Goal: Transaction & Acquisition: Purchase product/service

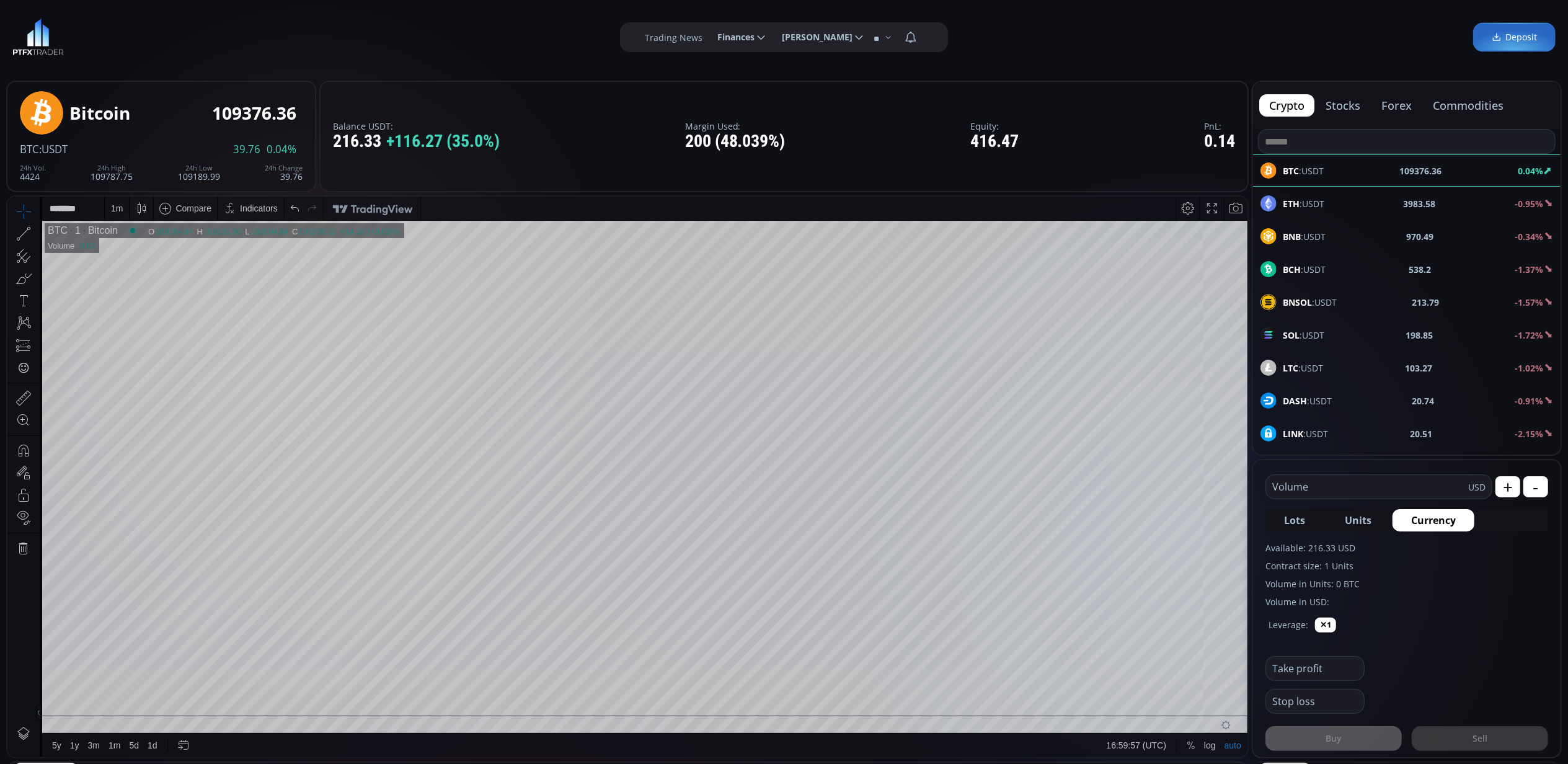
scroll to position [176, 0]
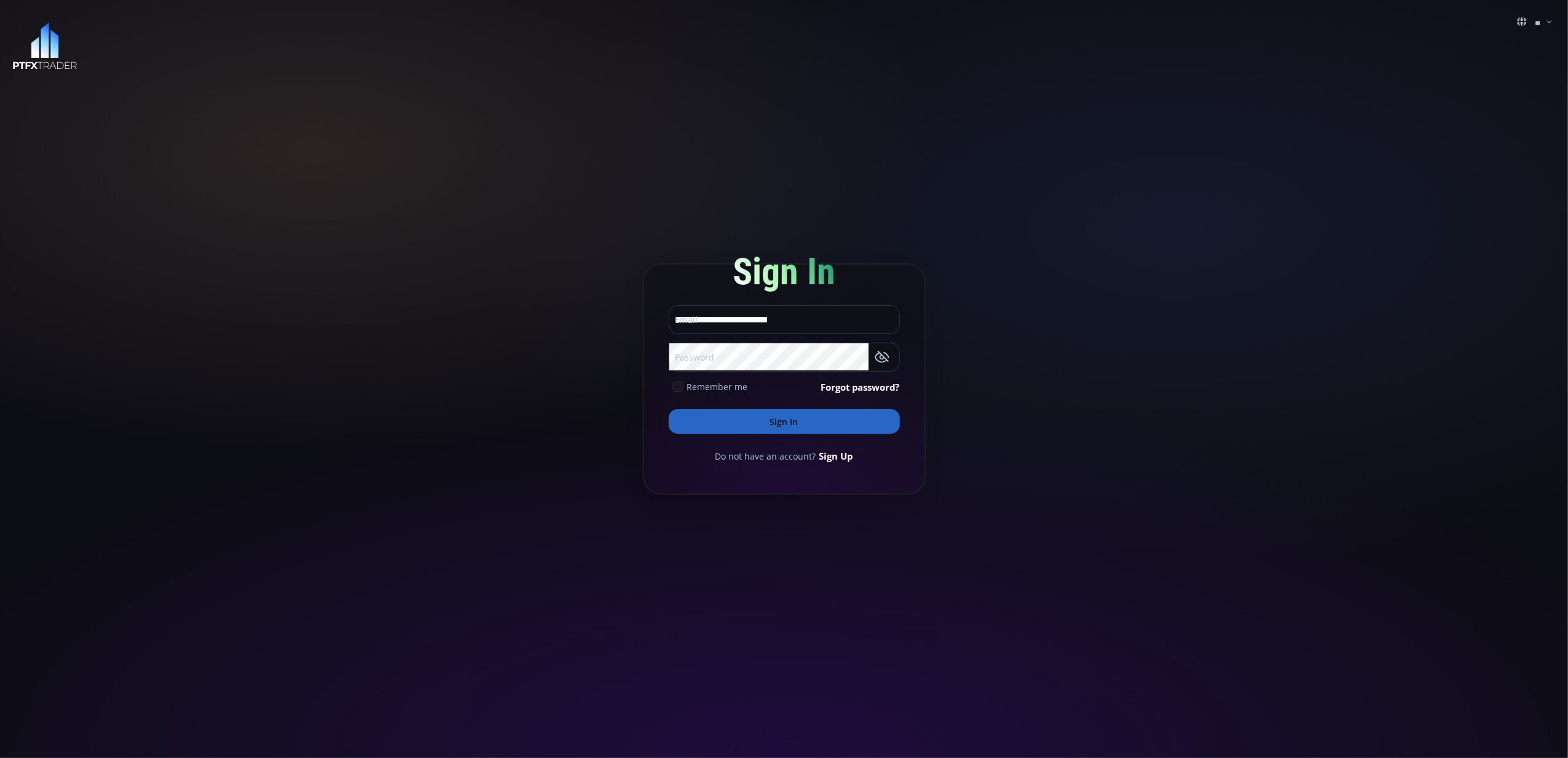
click at [758, 416] on button "Sign In" at bounding box center [784, 421] width 231 height 25
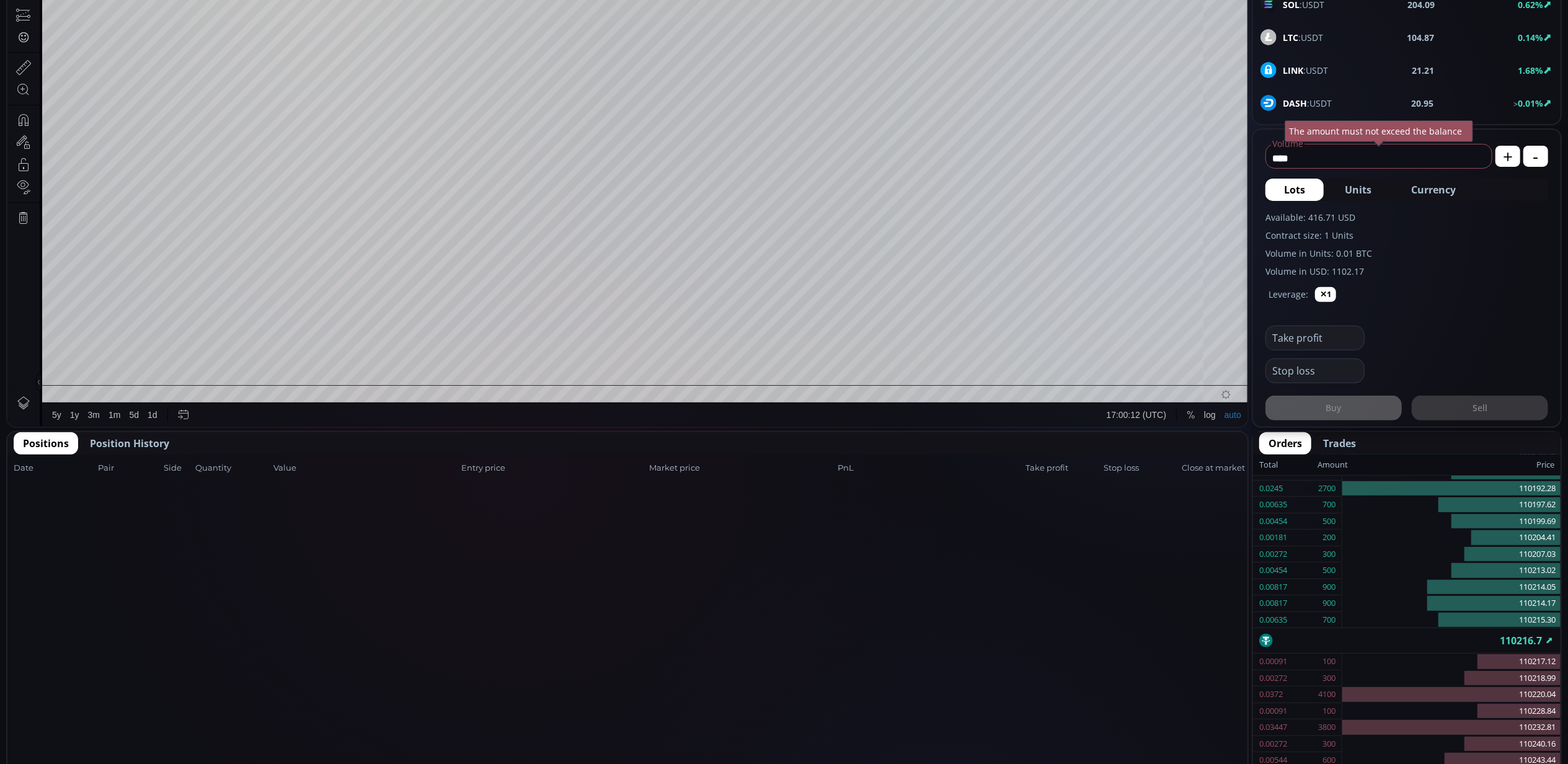
scroll to position [413, 0]
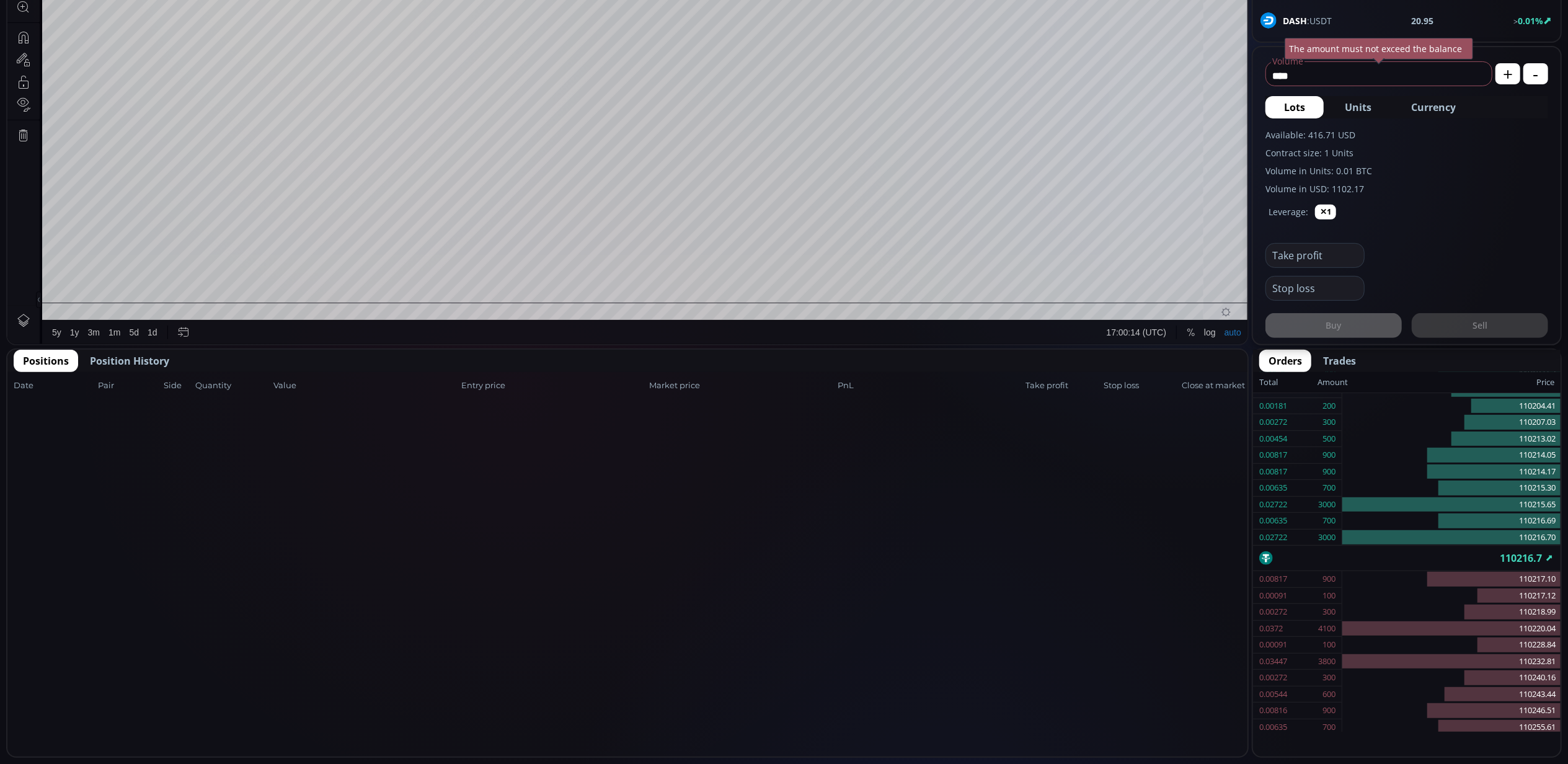
click at [129, 359] on span "Position History" at bounding box center [129, 361] width 79 height 15
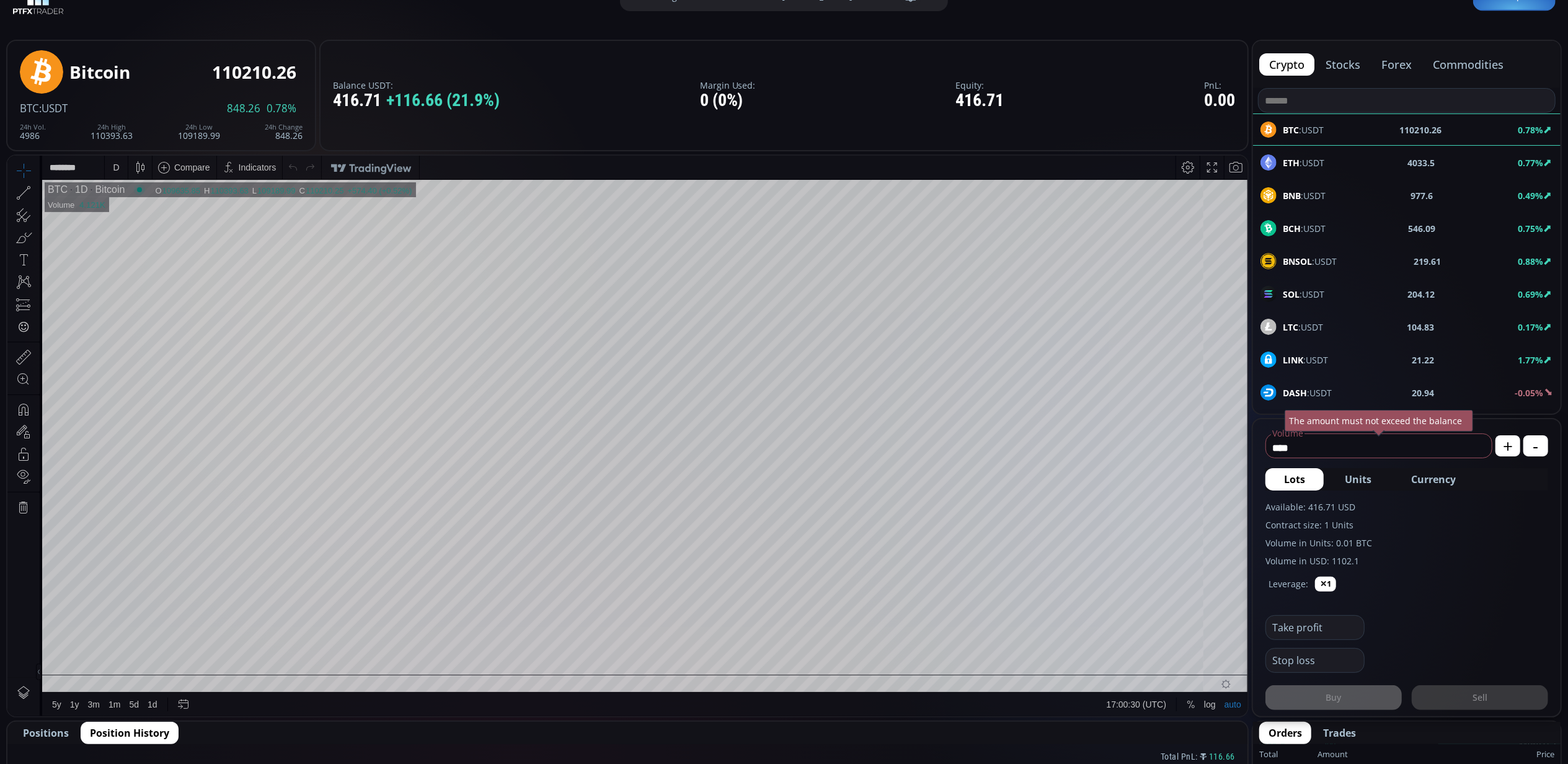
scroll to position [0, 0]
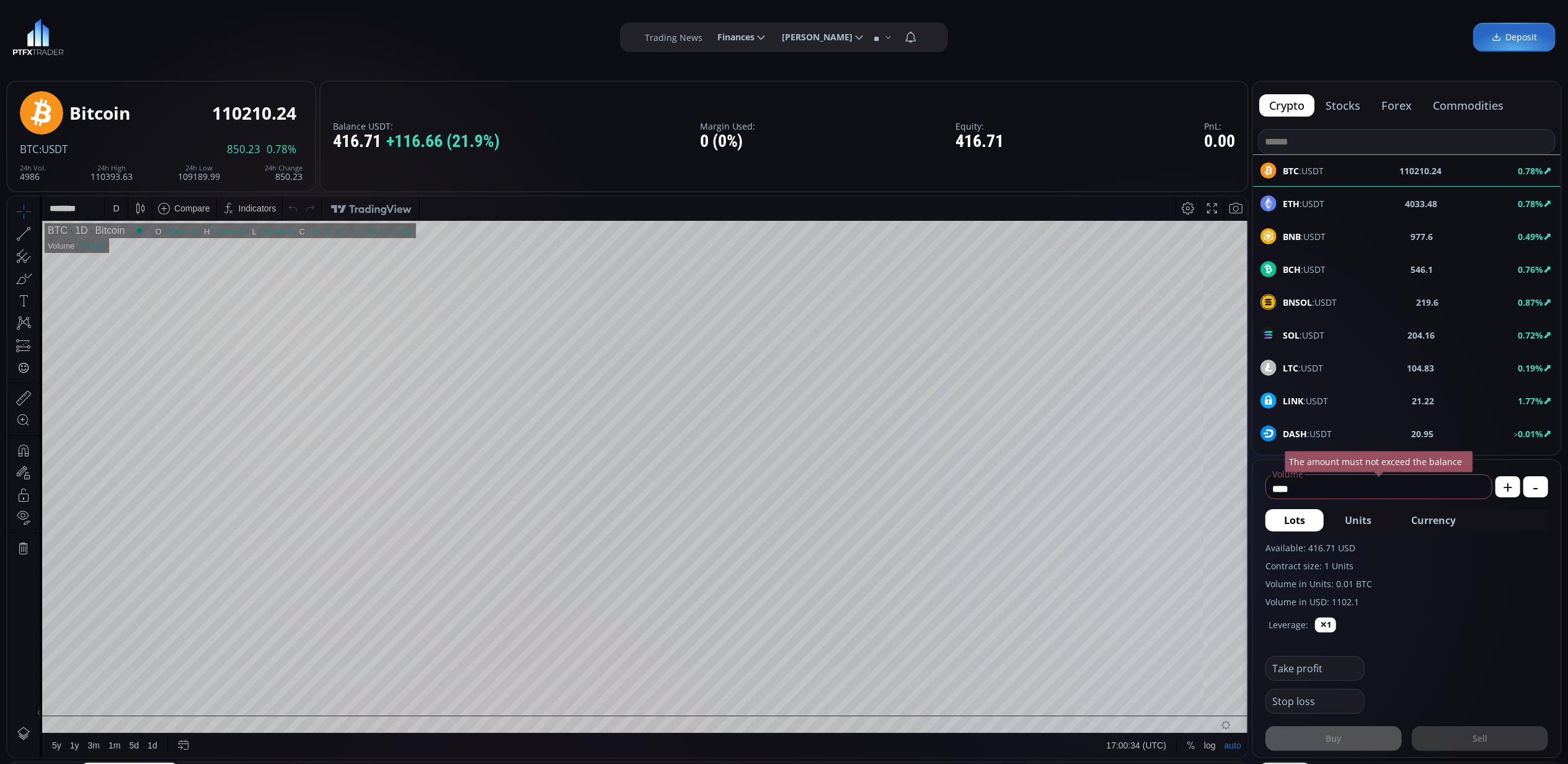
click at [116, 202] on div "D" at bounding box center [116, 208] width 11 height 24
click at [140, 268] on div "5 minutes" at bounding box center [131, 273] width 38 height 10
click at [1437, 518] on span "Currency" at bounding box center [1433, 520] width 44 height 15
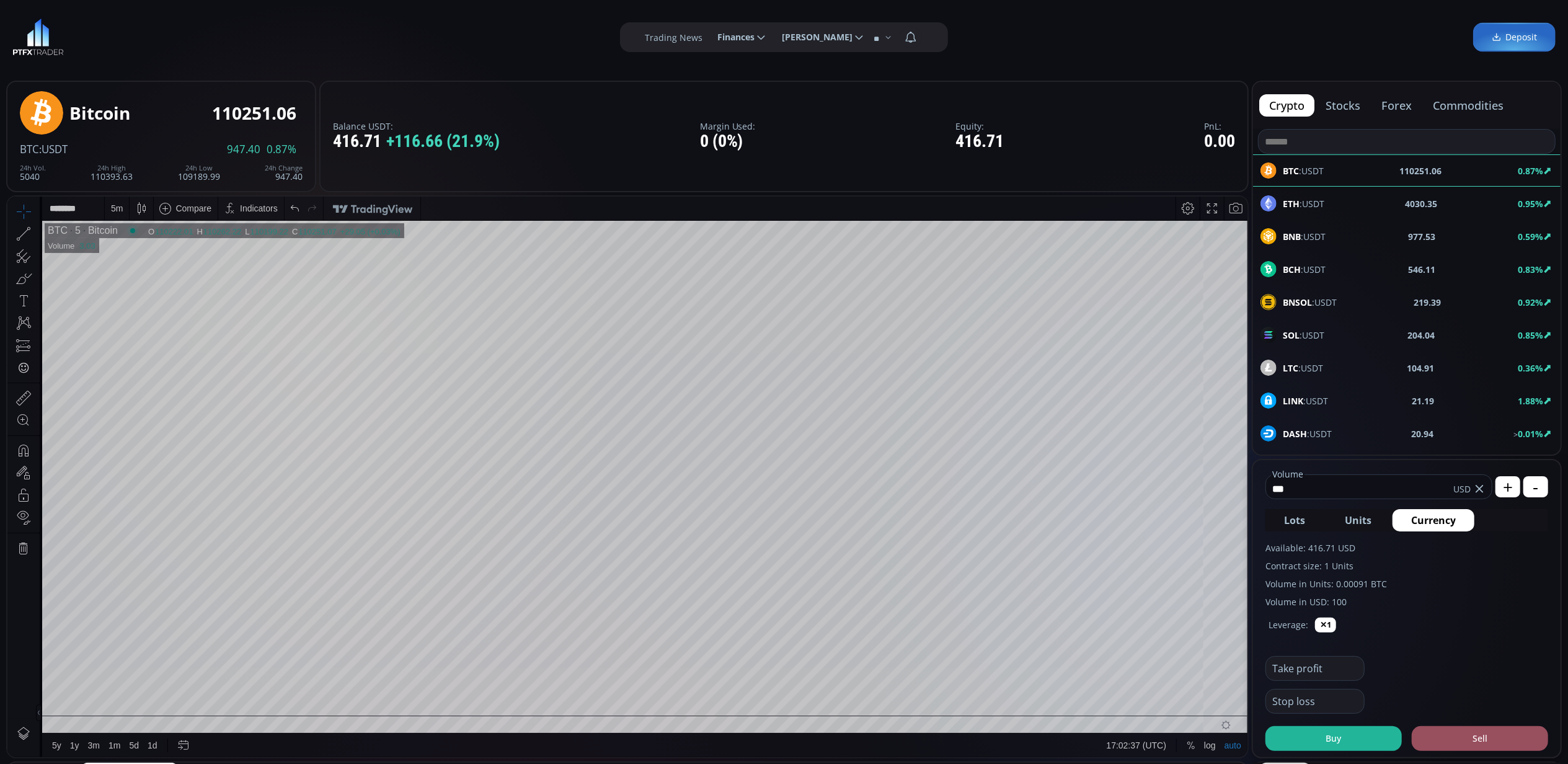
click at [1379, 439] on div "DASH :USDT 20.94 > 0.01%" at bounding box center [1407, 434] width 293 height 16
type input "****"
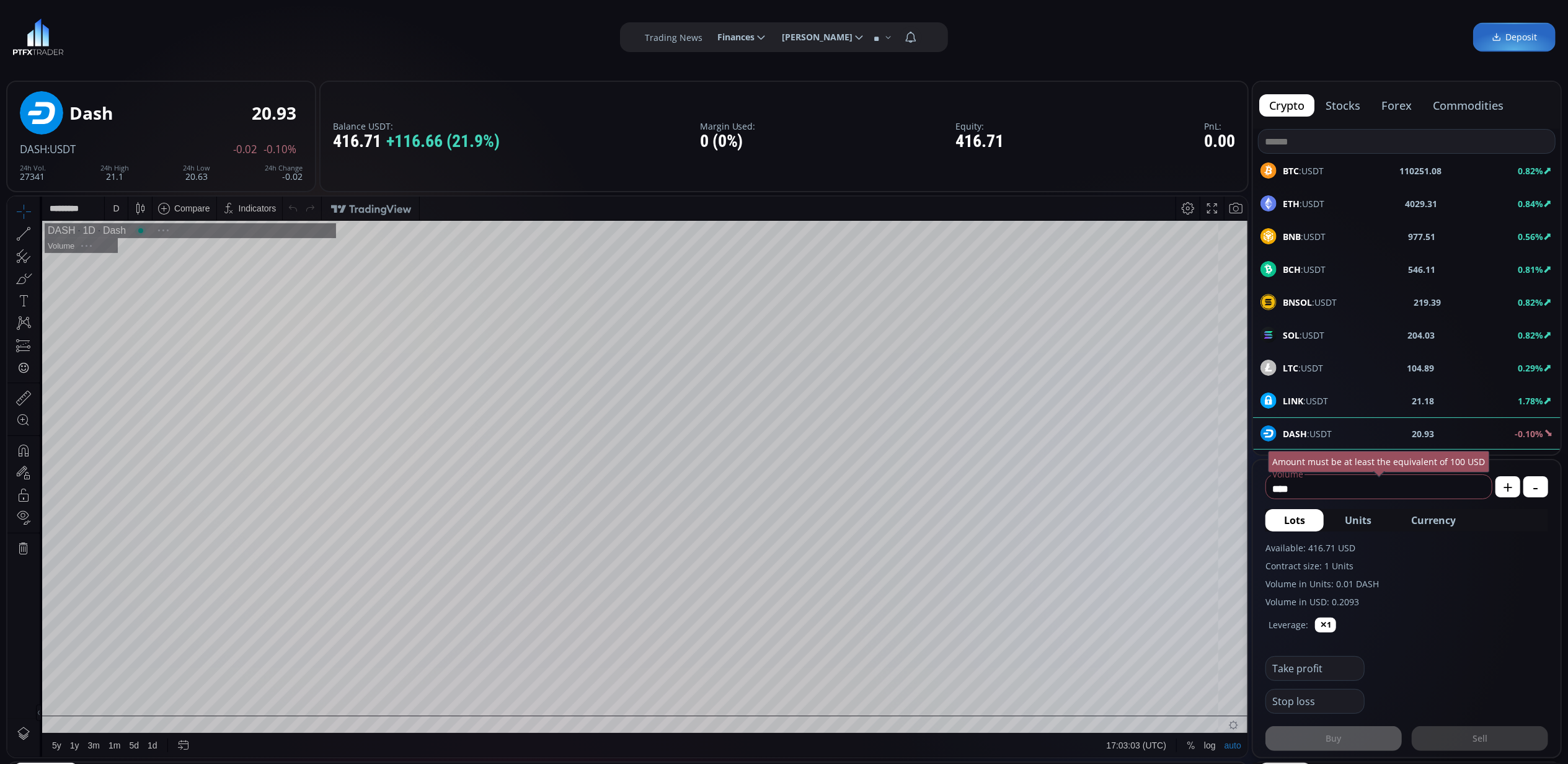
scroll to position [176, 0]
click at [84, 232] on div "1D" at bounding box center [85, 230] width 20 height 11
click at [84, 231] on div "1D" at bounding box center [85, 230] width 20 height 11
click at [114, 211] on div "D" at bounding box center [116, 208] width 6 height 10
click at [141, 268] on div "5 minutes" at bounding box center [131, 273] width 38 height 10
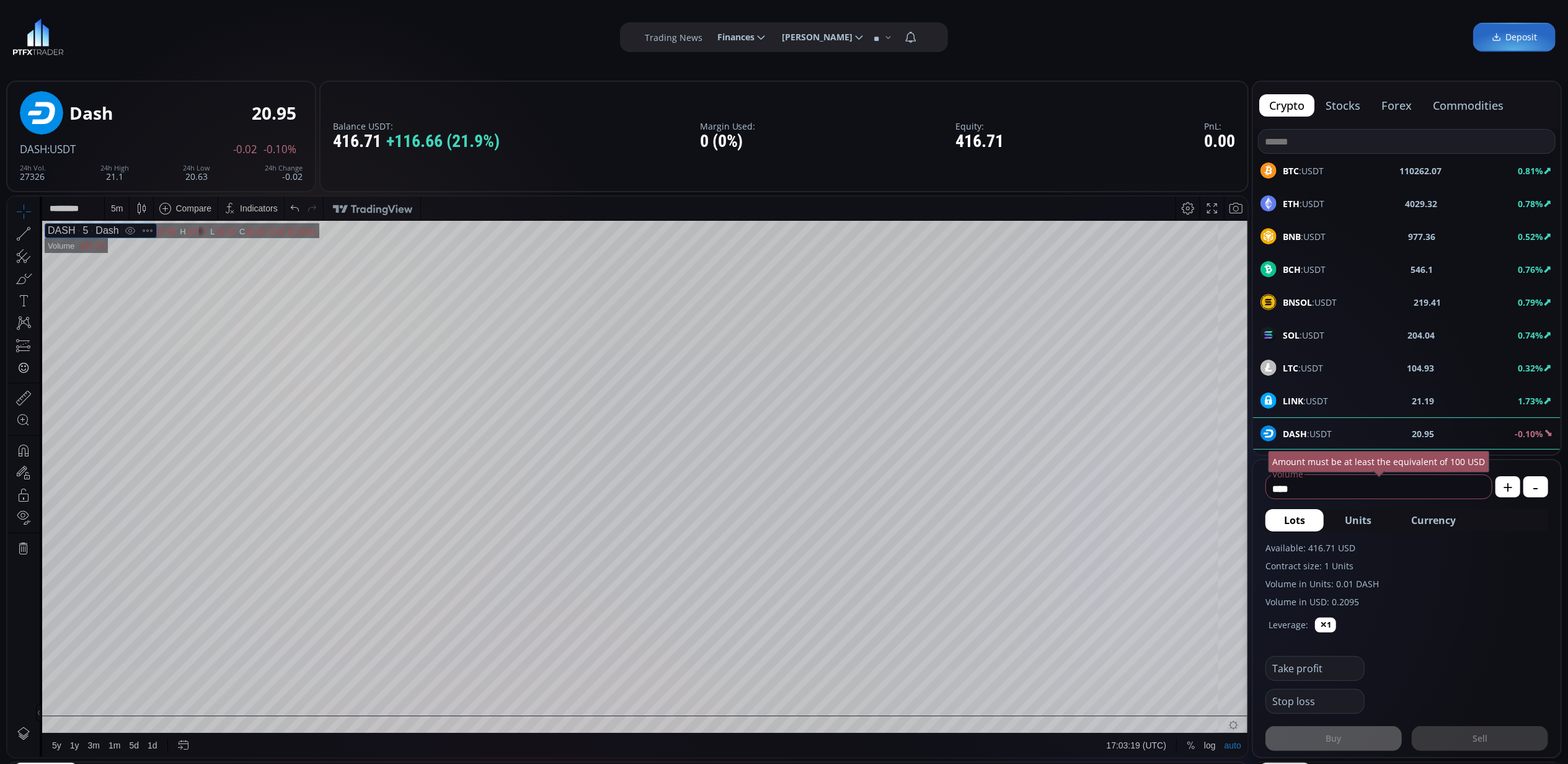
click at [1437, 518] on span "Currency" at bounding box center [1433, 520] width 44 height 15
type input "******"
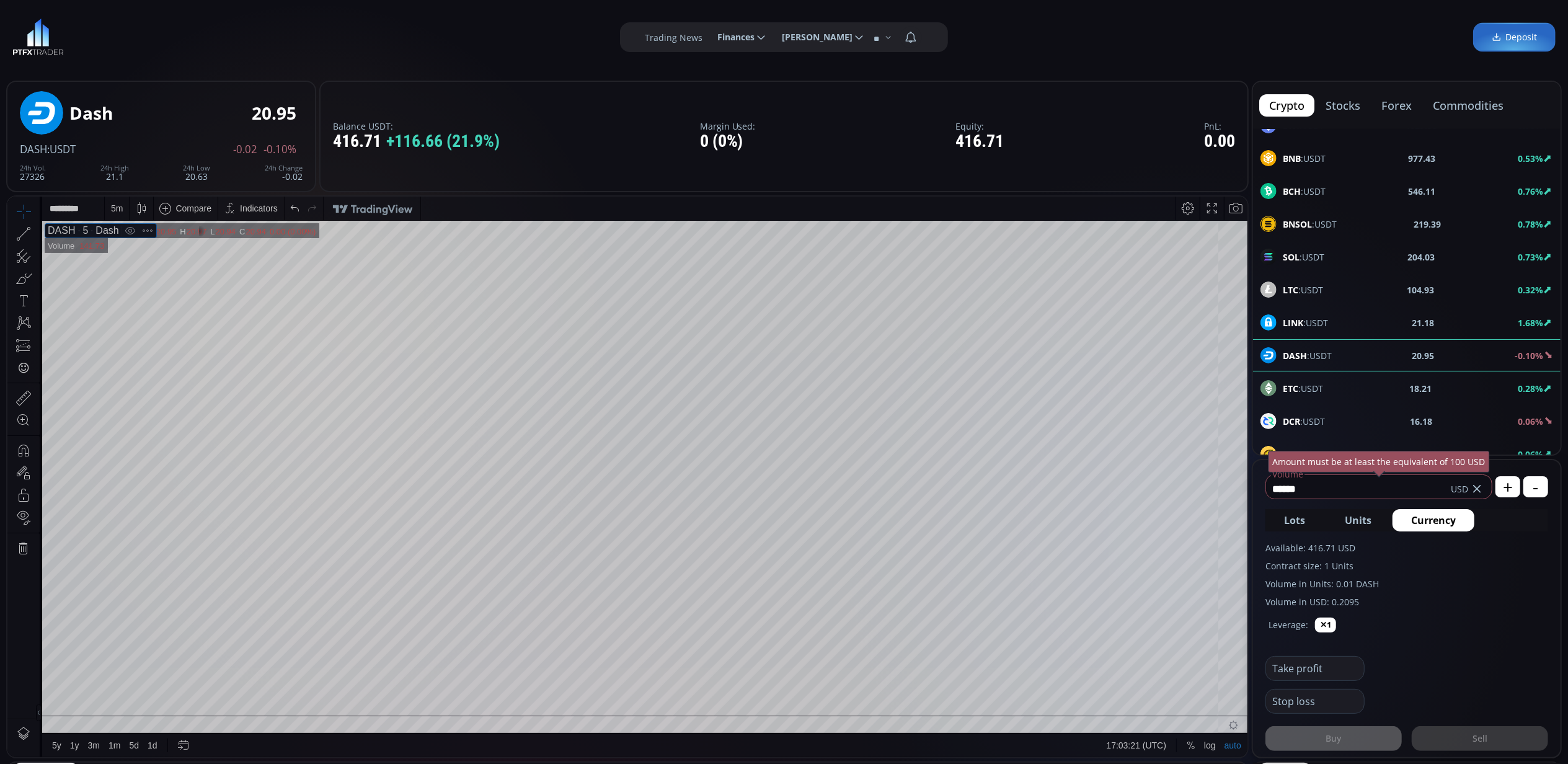
scroll to position [84, 0]
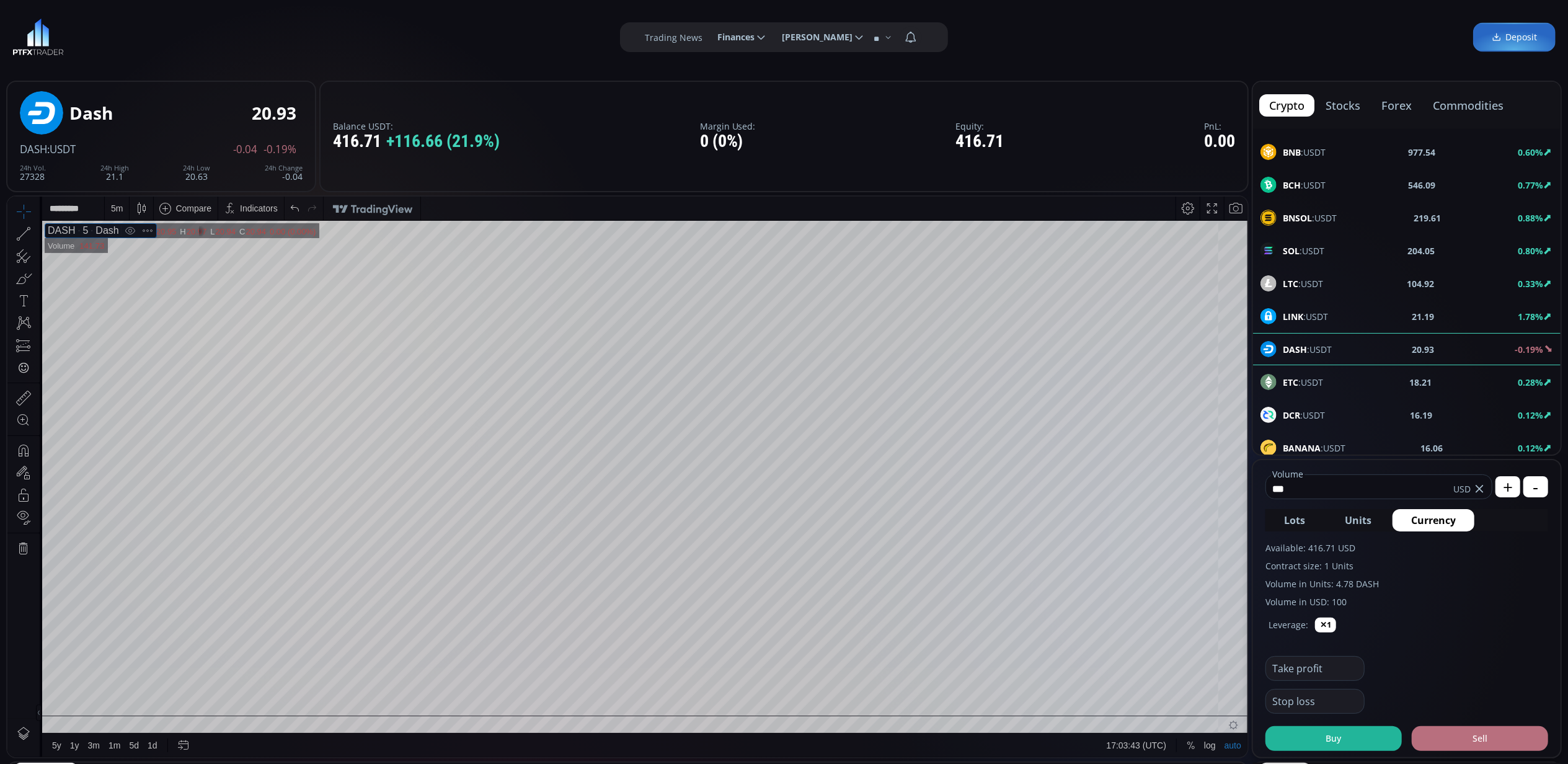
type input "***"
click at [1452, 735] on button "Sell" at bounding box center [1480, 739] width 136 height 25
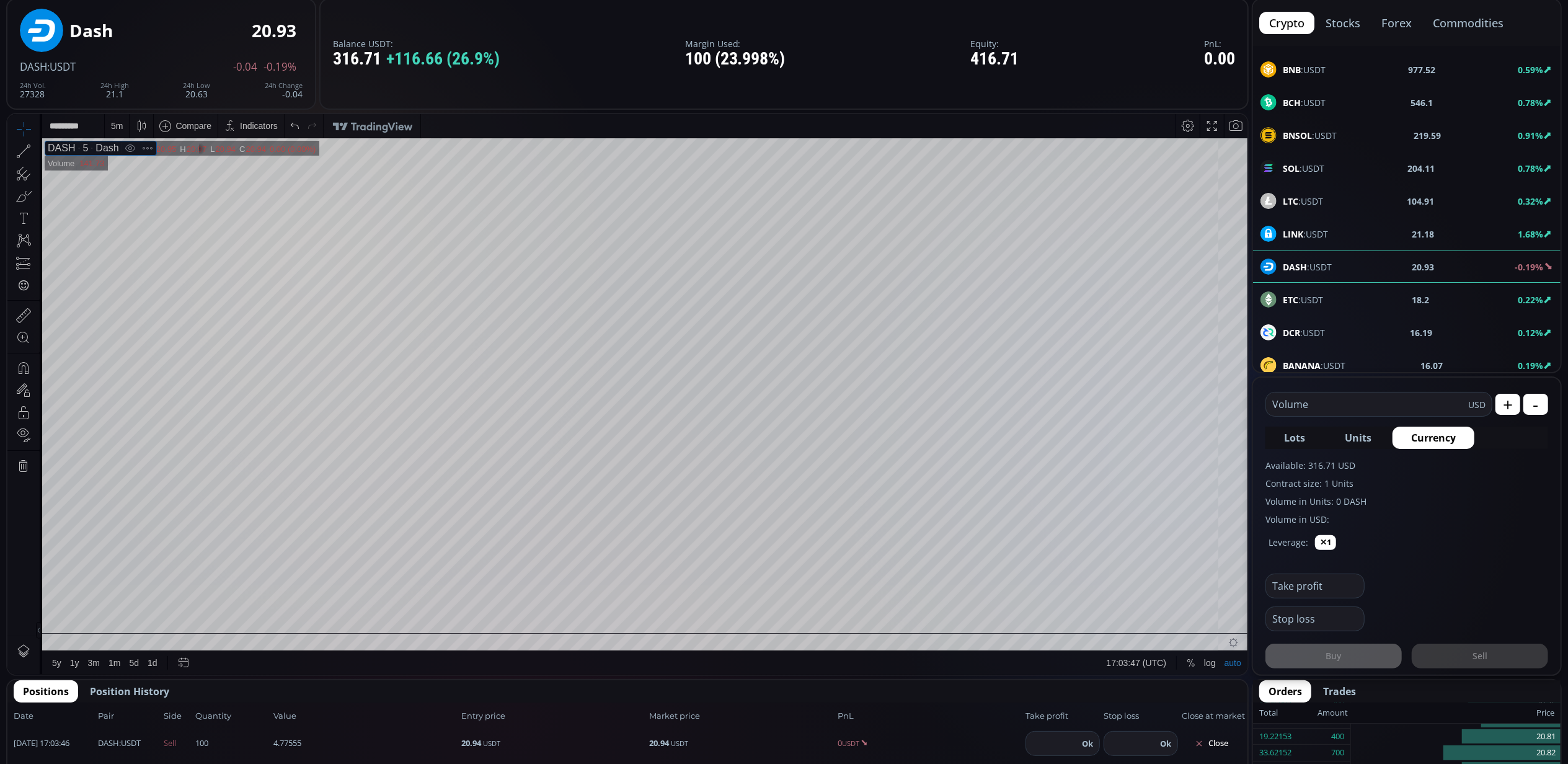
scroll to position [165, 0]
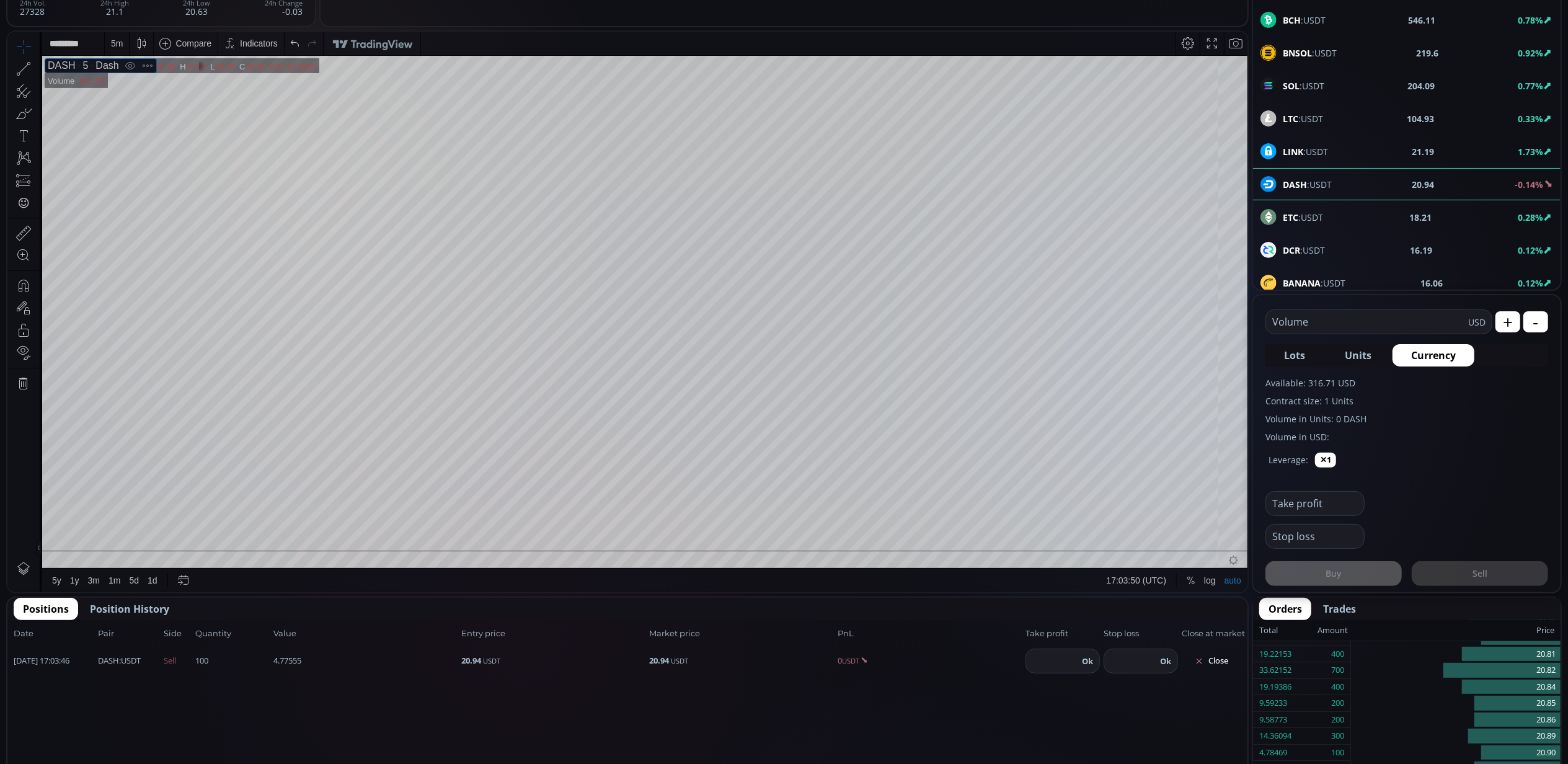
click at [1059, 655] on input "number" at bounding box center [1052, 662] width 52 height 24
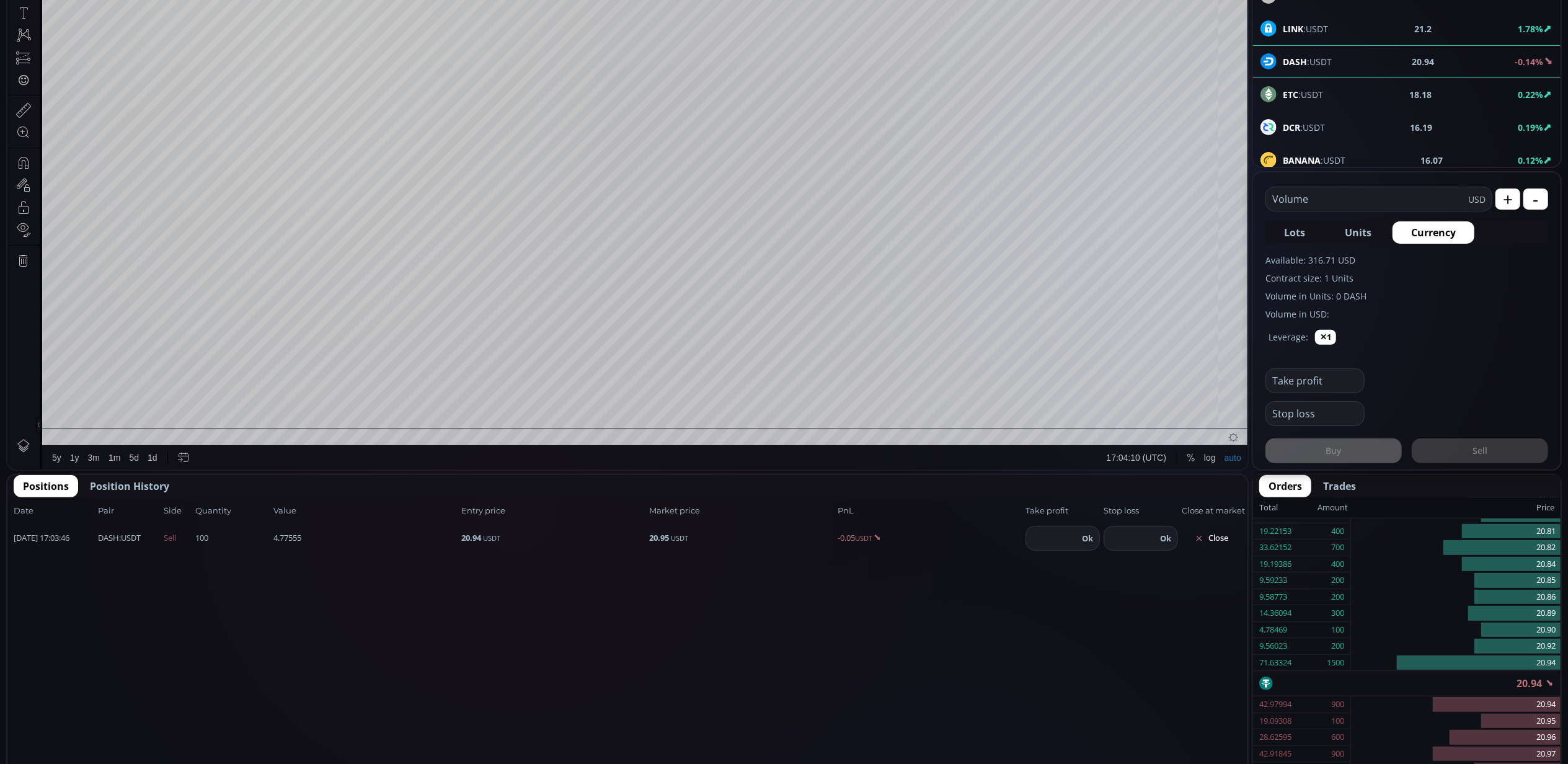
scroll to position [298, 0]
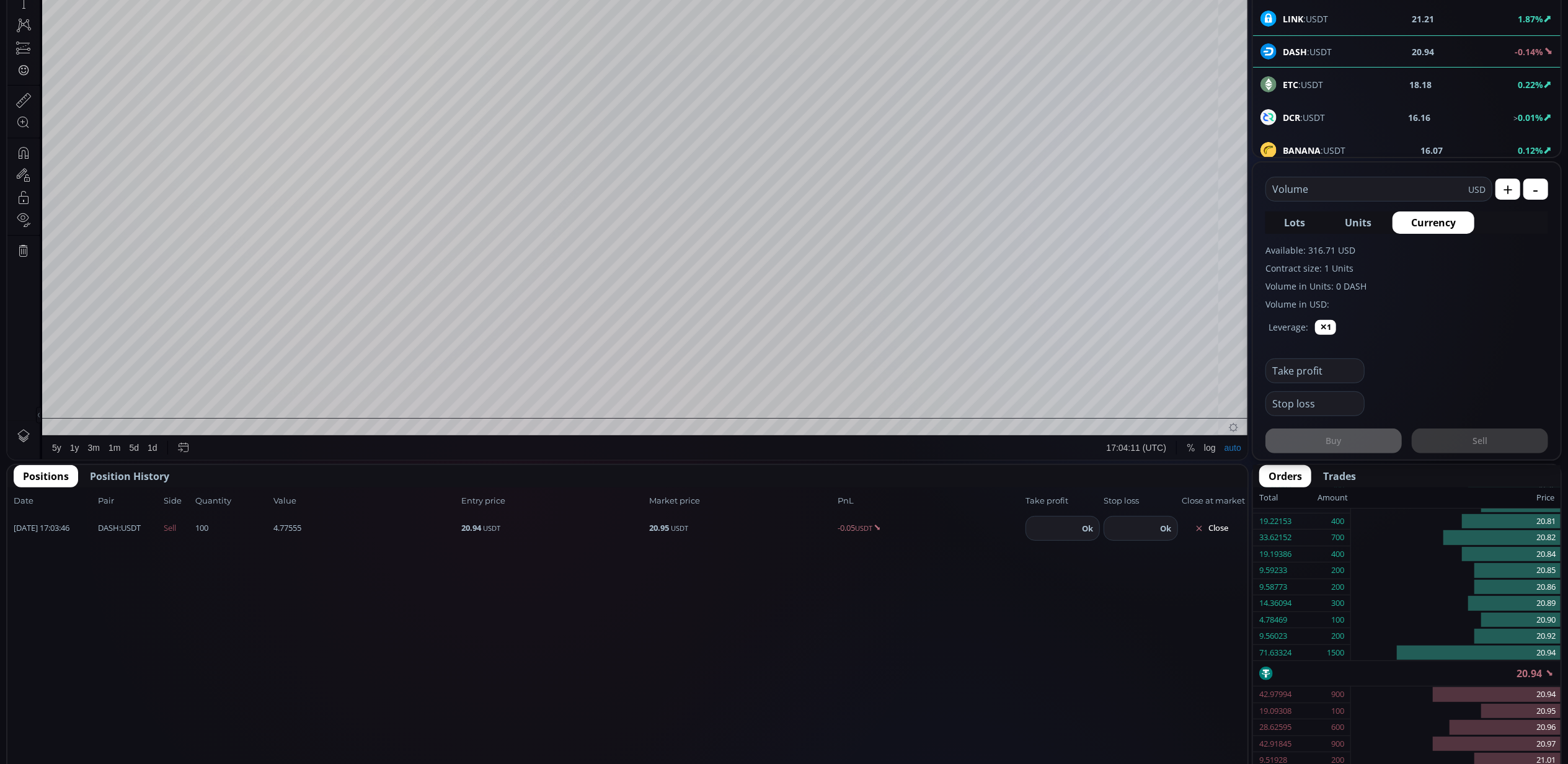
click at [1045, 517] on input "number" at bounding box center [1052, 528] width 52 height 24
type input "****"
click at [1085, 522] on button "Ok" at bounding box center [1088, 528] width 19 height 14
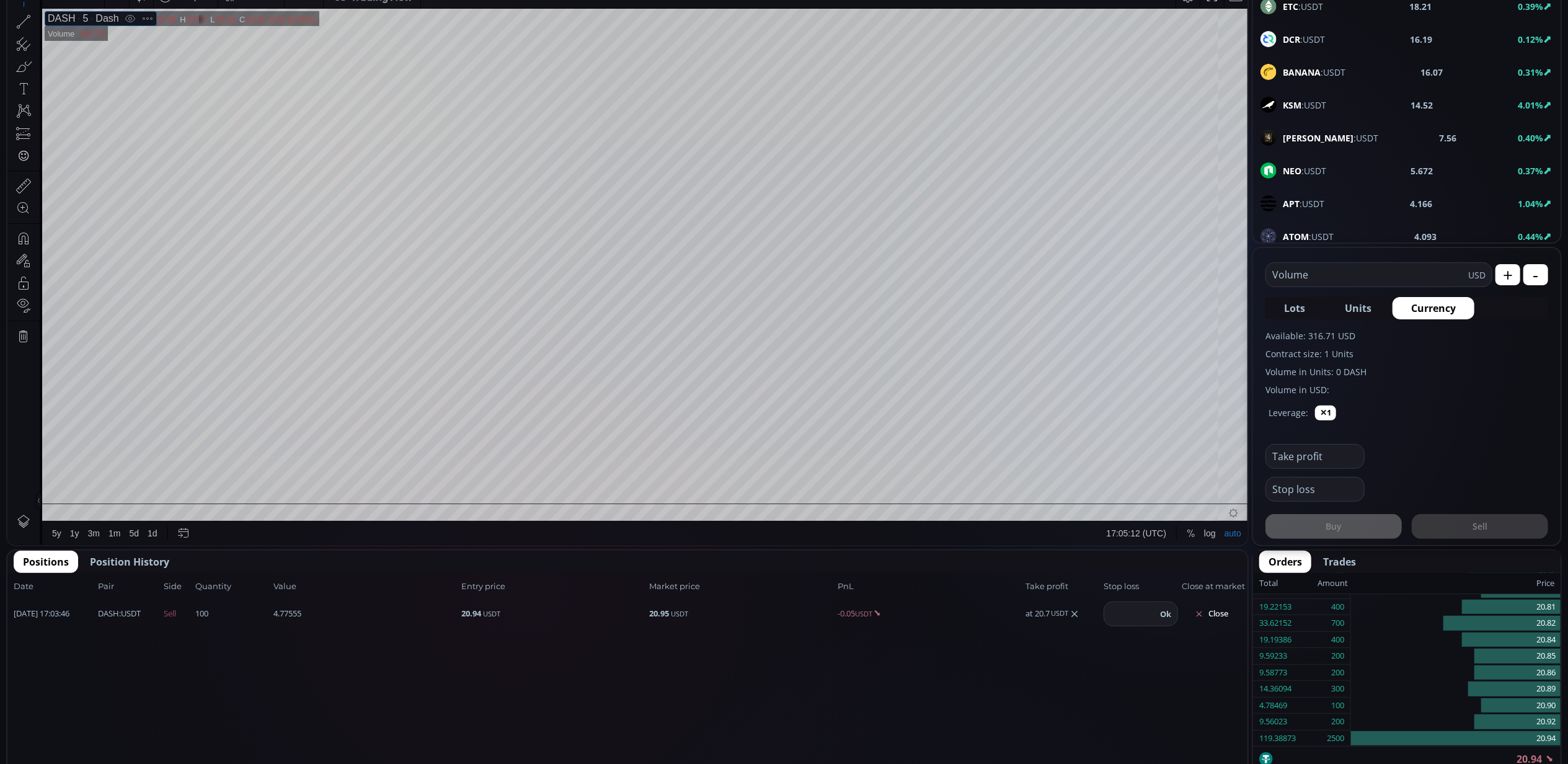
scroll to position [295, 0]
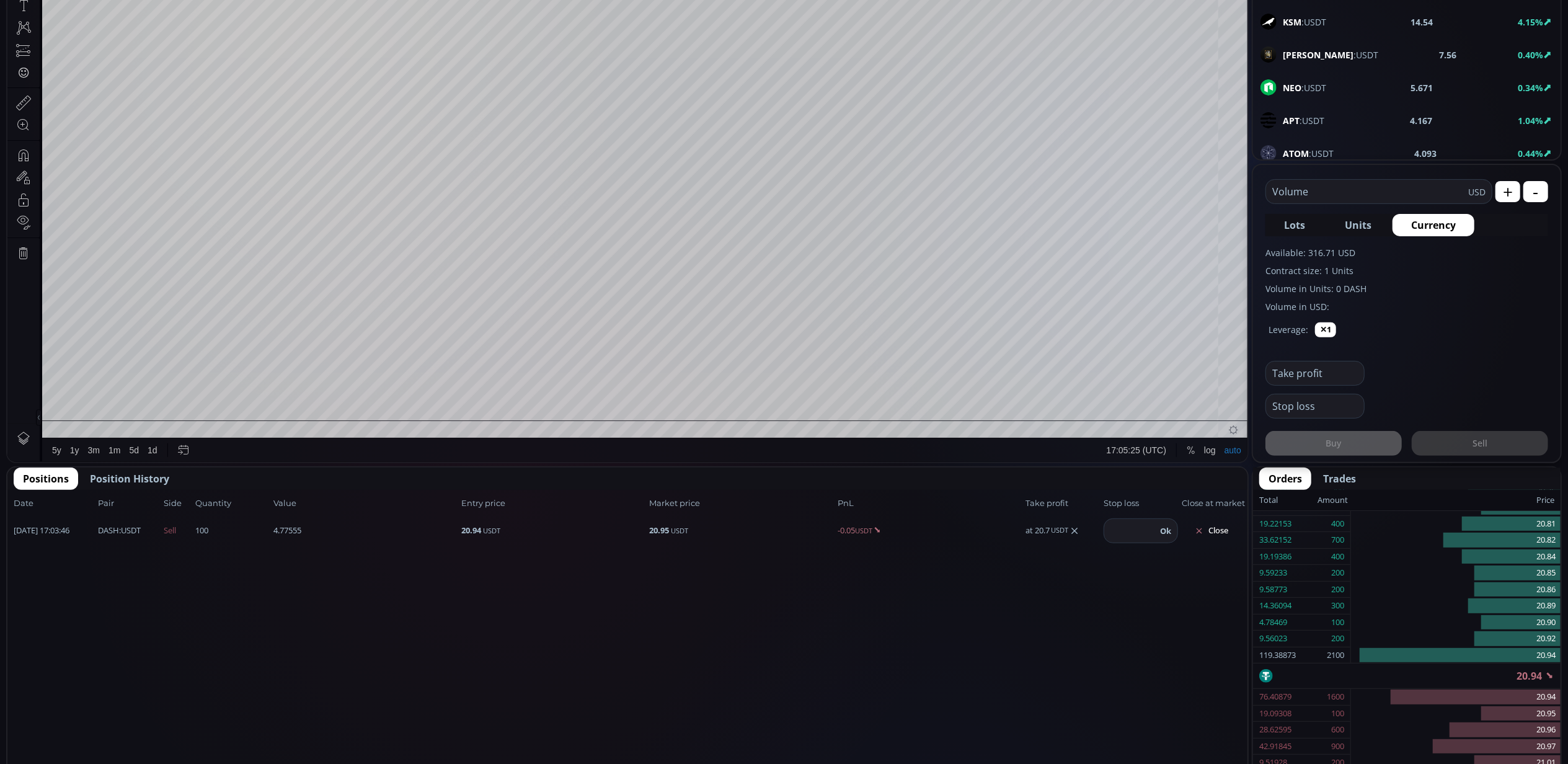
click at [1042, 534] on div "at 20.7 USDT" at bounding box center [1062, 531] width 74 height 12
drag, startPoint x: 1042, startPoint y: 534, endPoint x: 1050, endPoint y: 526, distance: 11.3
click at [1050, 526] on div "at 20.7 USDT" at bounding box center [1062, 531] width 74 height 12
click at [136, 480] on span "Position History" at bounding box center [129, 479] width 79 height 15
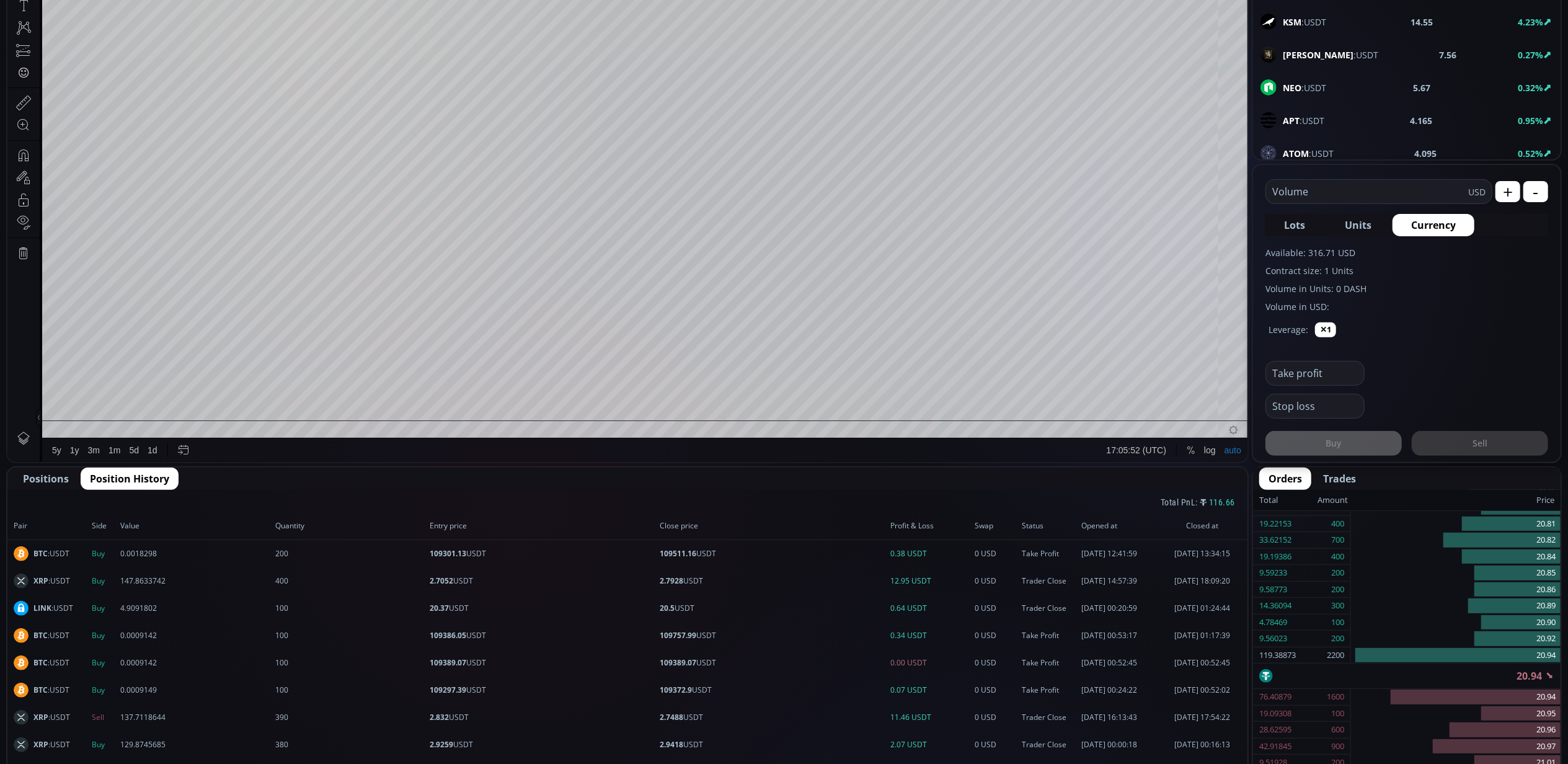
click at [687, 580] on span "2.7928 USDT" at bounding box center [774, 581] width 226 height 11
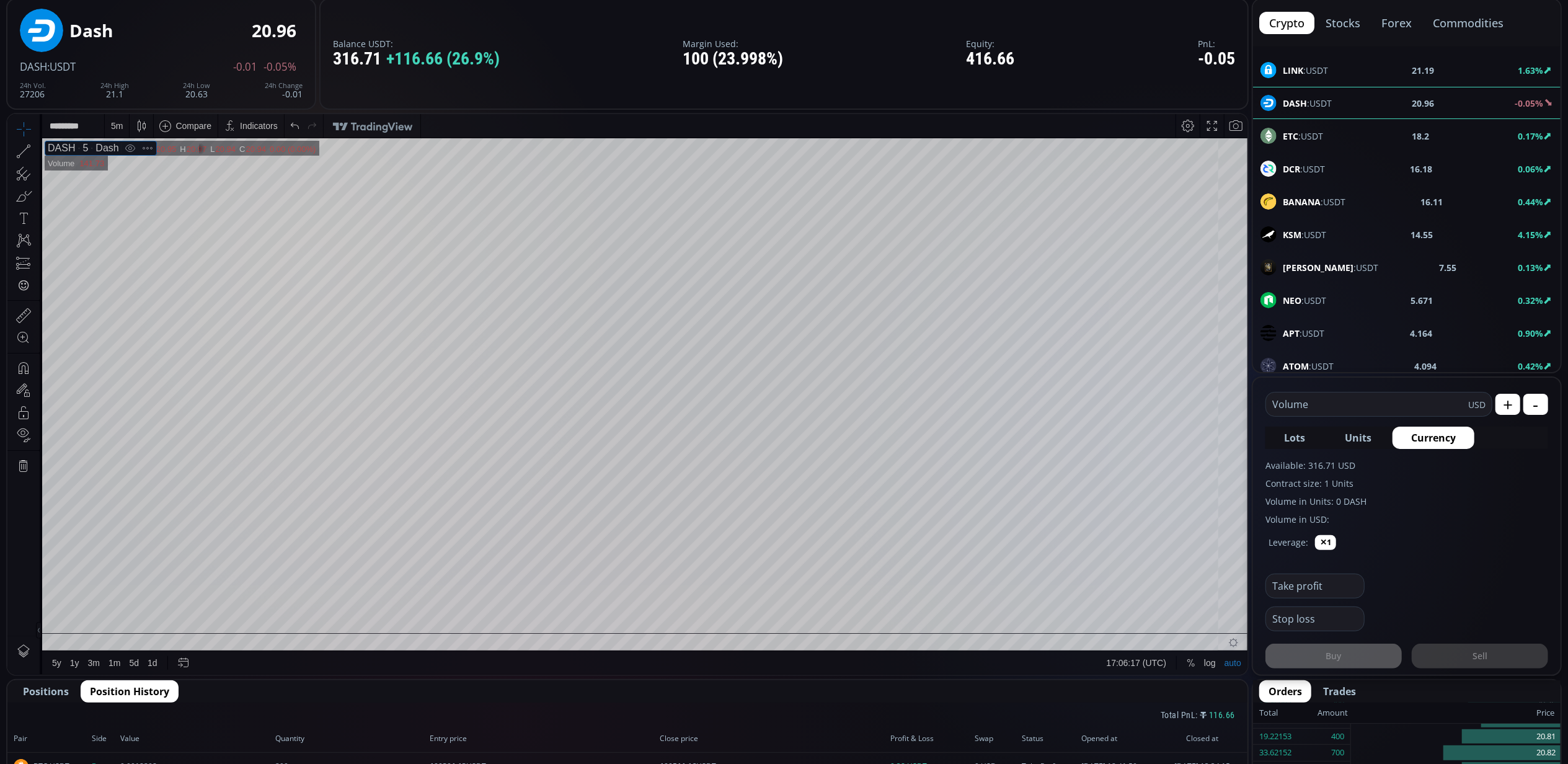
scroll to position [165, 0]
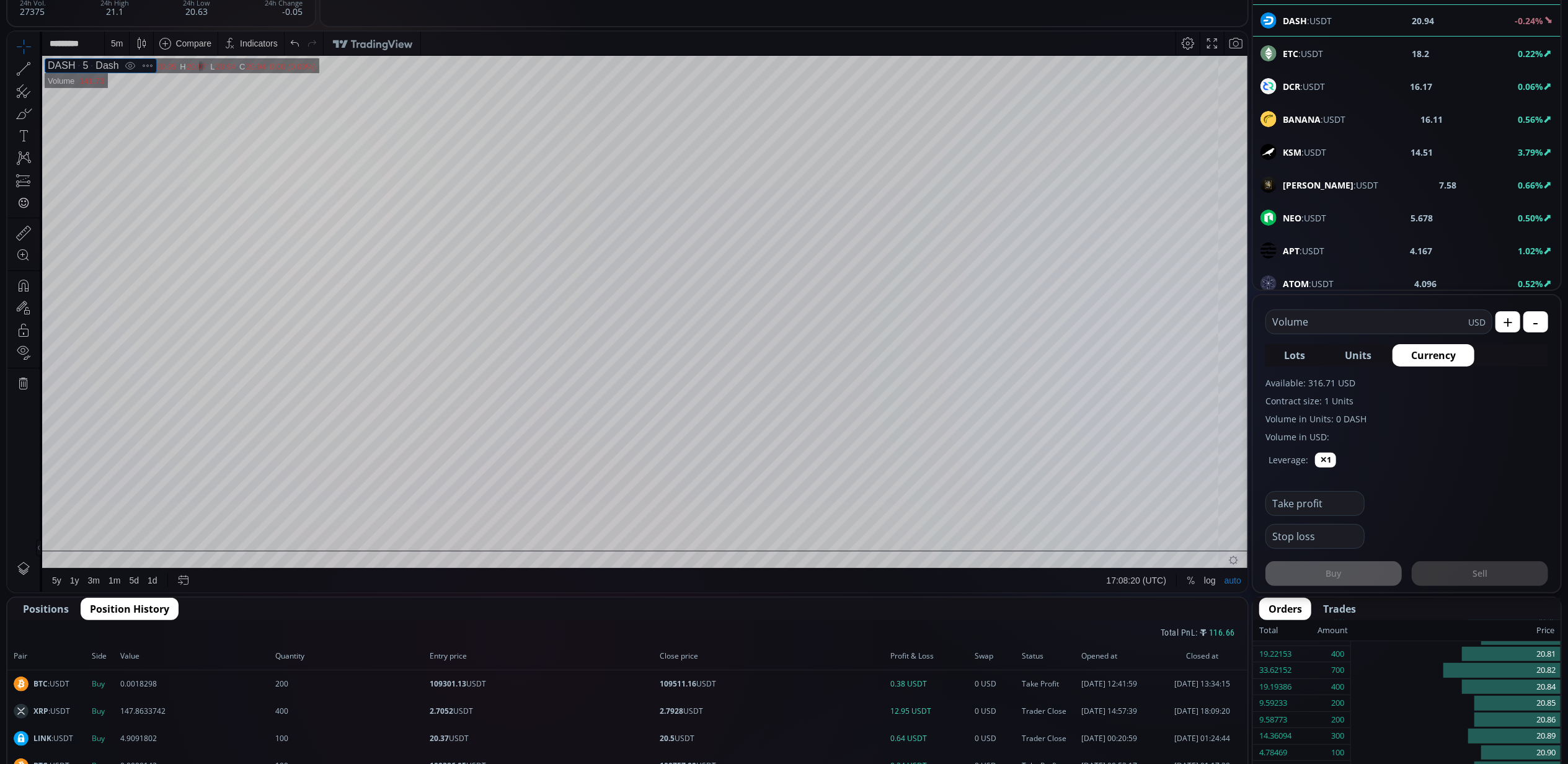
click at [34, 609] on span "Positions" at bounding box center [46, 609] width 46 height 15
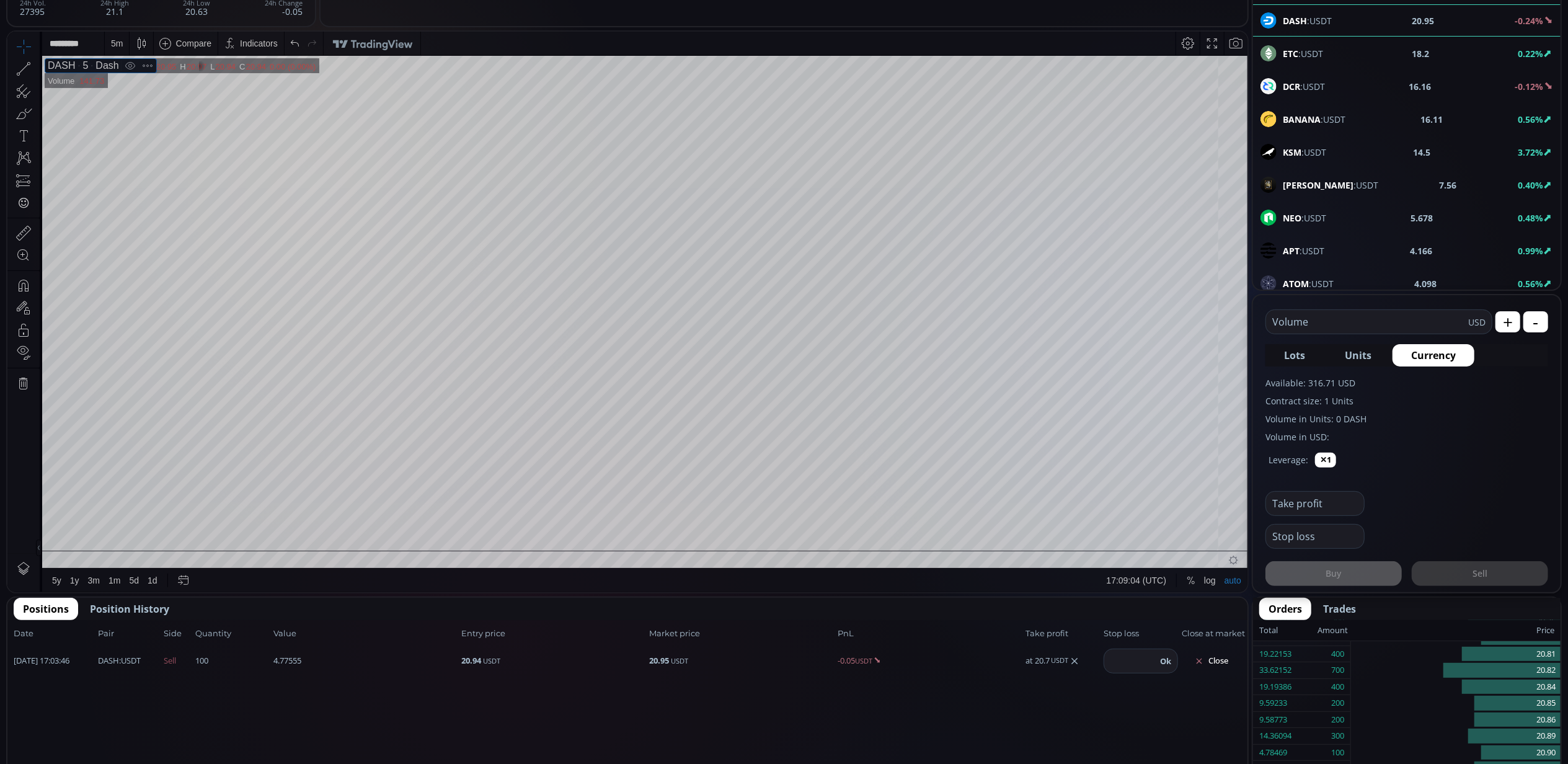
scroll to position [248, 0]
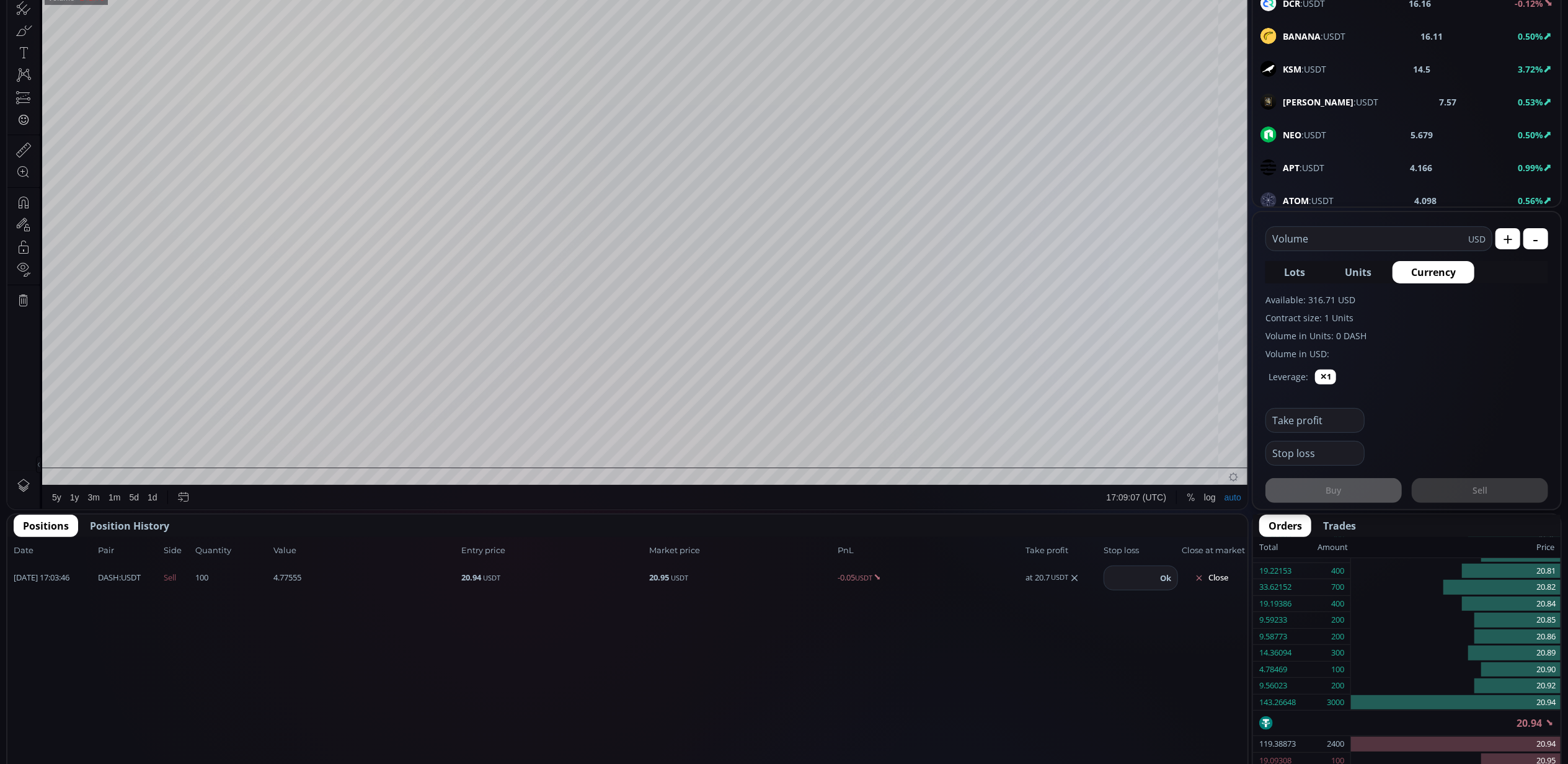
click at [99, 520] on span "Position History" at bounding box center [129, 526] width 79 height 15
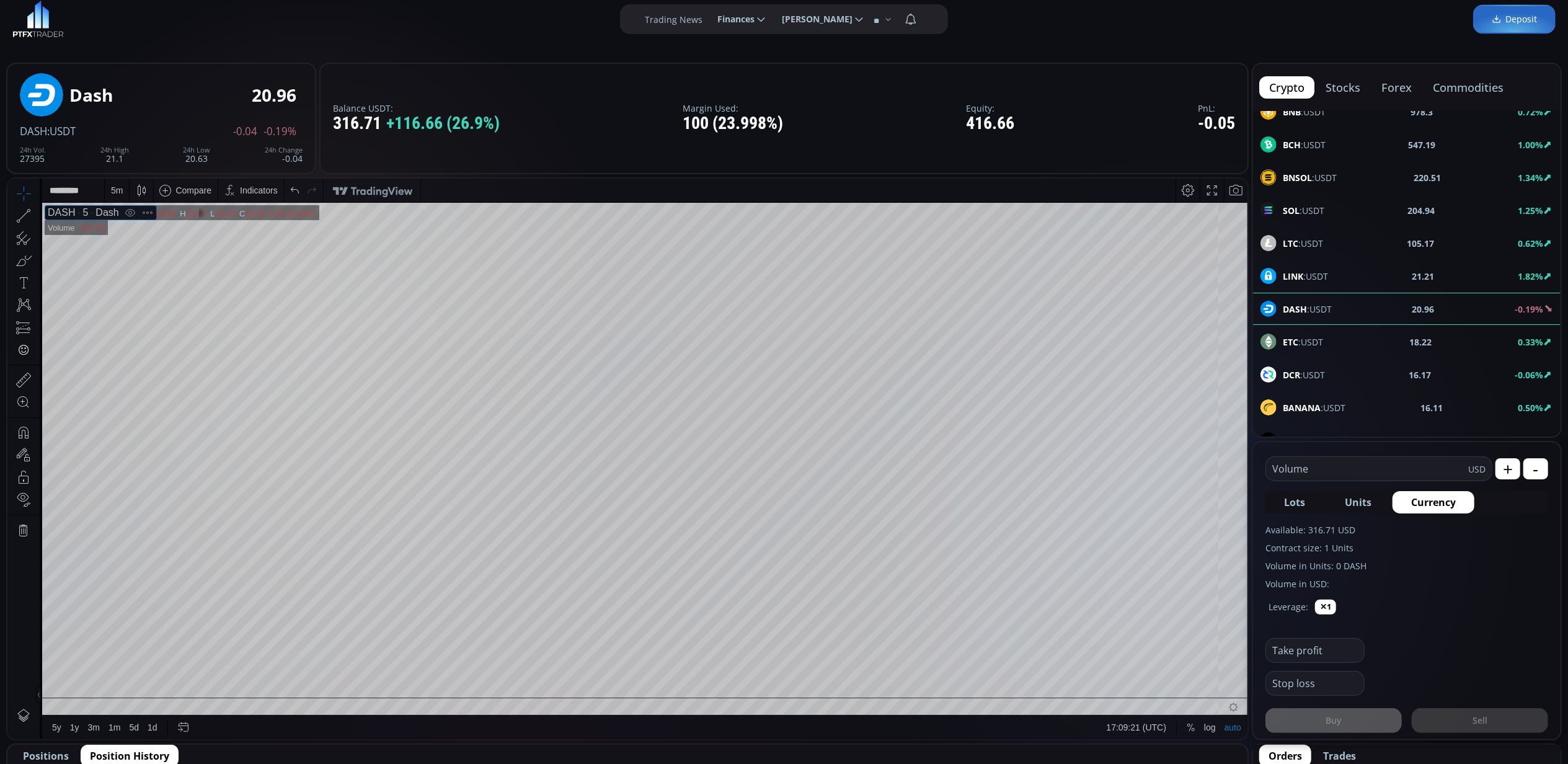
scroll to position [25, 0]
